Goal: Task Accomplishment & Management: Complete application form

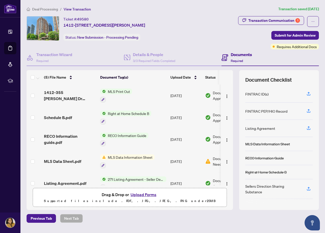
scroll to position [36, 0]
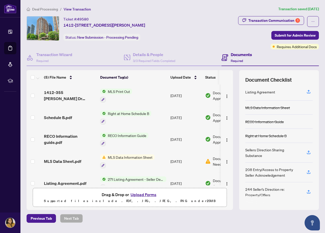
click at [143, 195] on button "Upload Forms" at bounding box center [143, 194] width 29 height 7
click at [140, 194] on button "Upload Forms" at bounding box center [143, 194] width 29 height 7
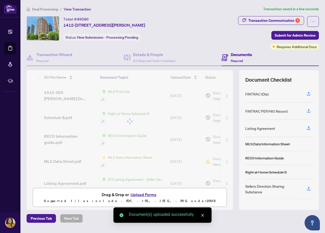
click at [144, 195] on button "Upload Forms" at bounding box center [143, 194] width 29 height 7
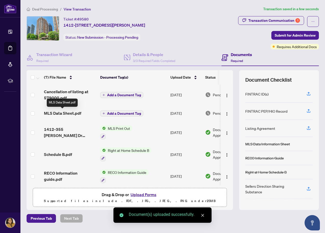
click at [78, 113] on span "MLS Data Sheet.pdf" at bounding box center [62, 113] width 37 height 6
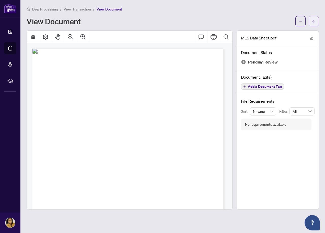
click at [314, 20] on icon "arrow-left" at bounding box center [314, 21] width 4 height 4
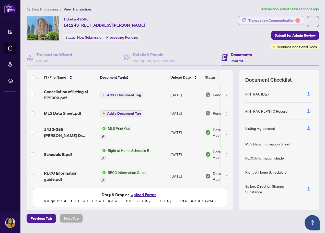
click at [280, 18] on div "Transaction Communication 1" at bounding box center [274, 20] width 52 height 8
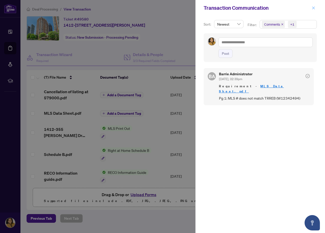
click at [312, 7] on icon "close" at bounding box center [314, 8] width 4 height 4
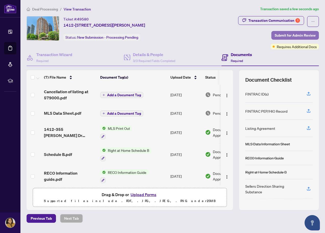
click at [285, 33] on span "Submit for Admin Review" at bounding box center [295, 35] width 41 height 8
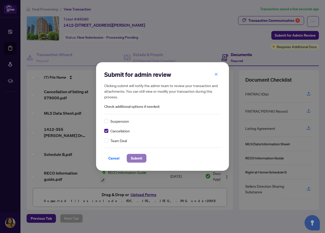
click at [134, 158] on span "Submit" at bounding box center [136, 158] width 11 height 8
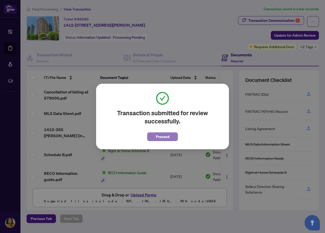
click at [161, 137] on span "Proceed" at bounding box center [163, 136] width 14 height 8
